Goal: Task Accomplishment & Management: Use online tool/utility

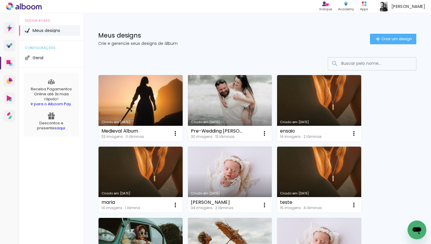
click at [236, 103] on link "Criado em [DATE]" at bounding box center [230, 108] width 84 height 66
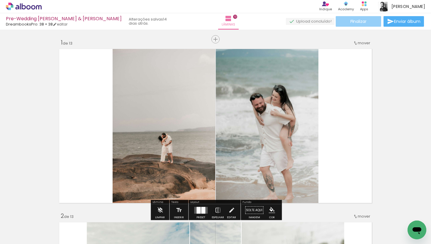
click at [351, 21] on span "Finalizar" at bounding box center [359, 21] width 16 height 4
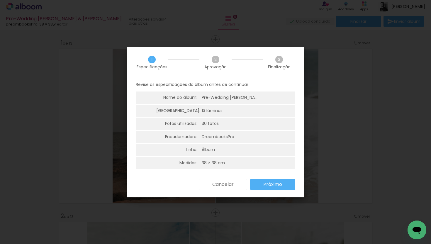
scroll to position [1, 0]
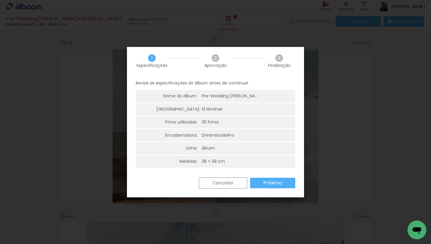
click at [261, 182] on paper-button "Próximo" at bounding box center [272, 183] width 45 height 11
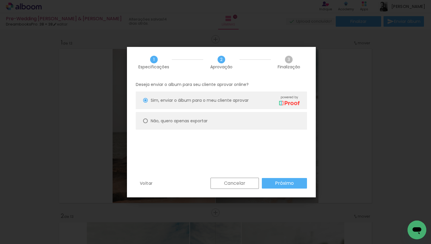
click at [324, 55] on iron-overlay-backdrop at bounding box center [215, 122] width 431 height 244
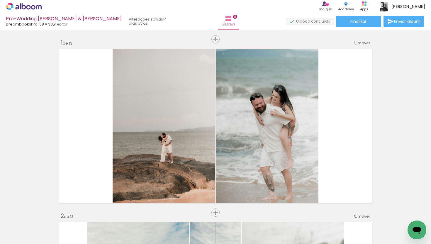
click at [36, 10] on icon at bounding box center [24, 7] width 36 height 8
